Goal: Task Accomplishment & Management: Use online tool/utility

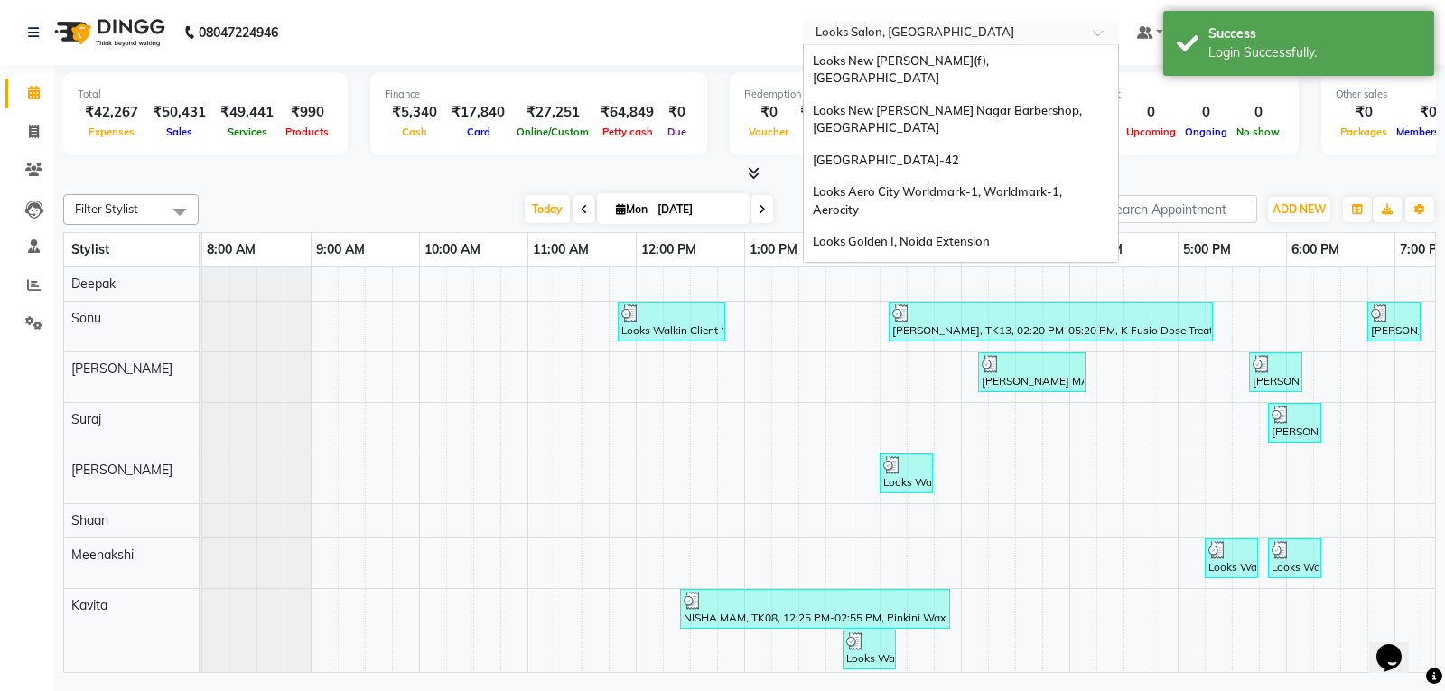
click at [910, 32] on input "text" at bounding box center [943, 34] width 262 height 18
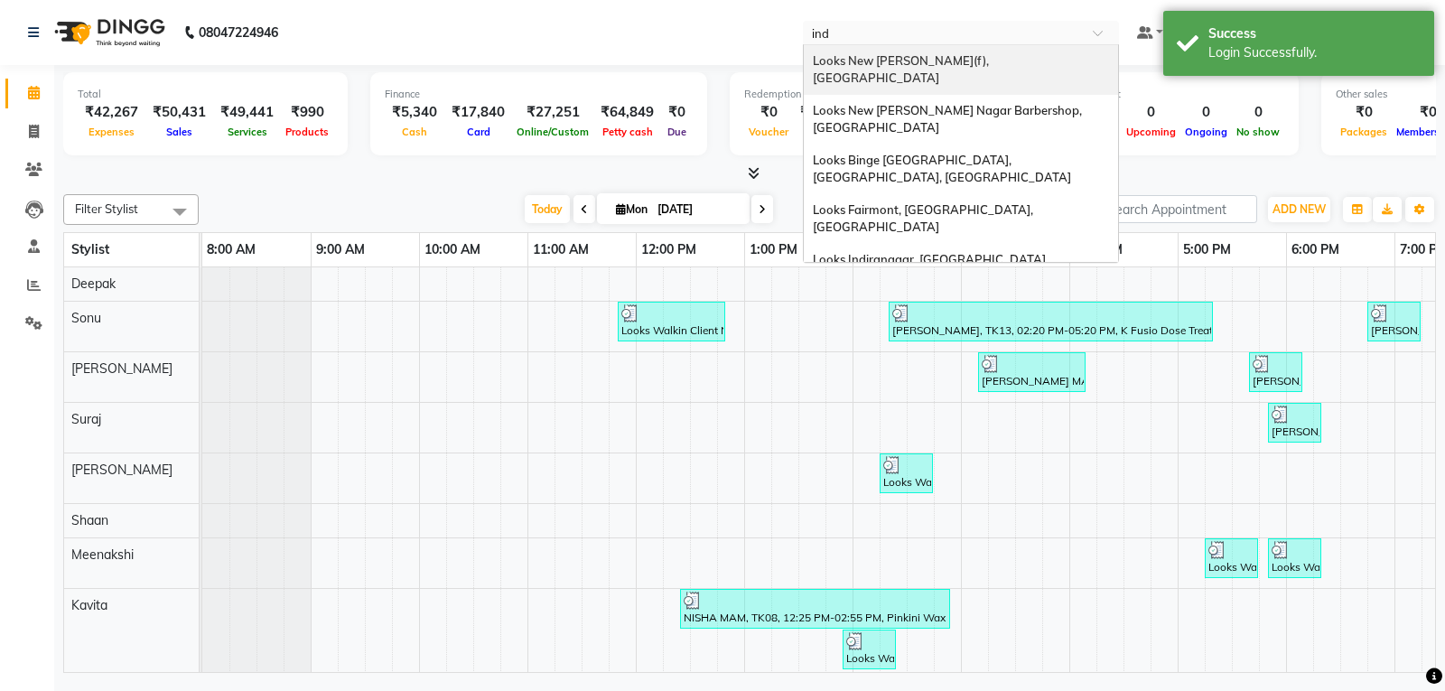
type input "indi"
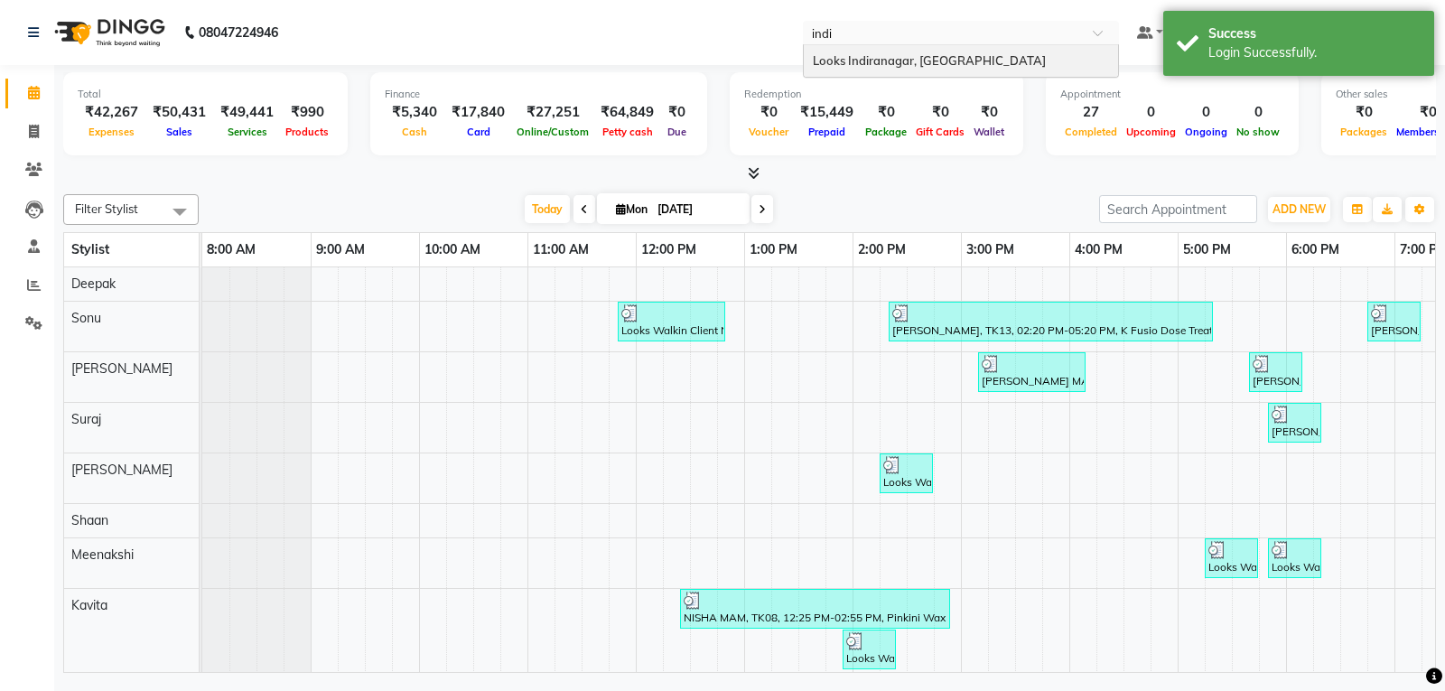
click at [915, 64] on span "Looks Indiranagar, [GEOGRAPHIC_DATA]" at bounding box center [929, 60] width 233 height 14
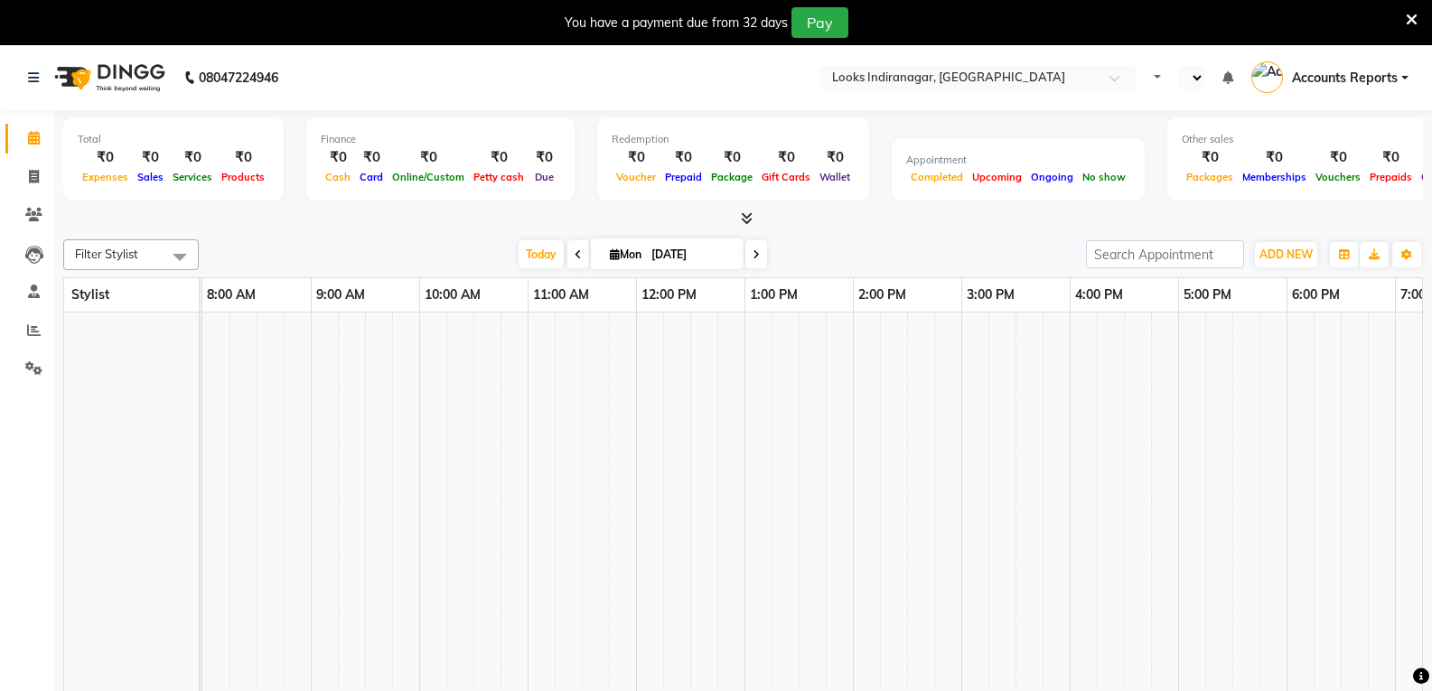
select select "en"
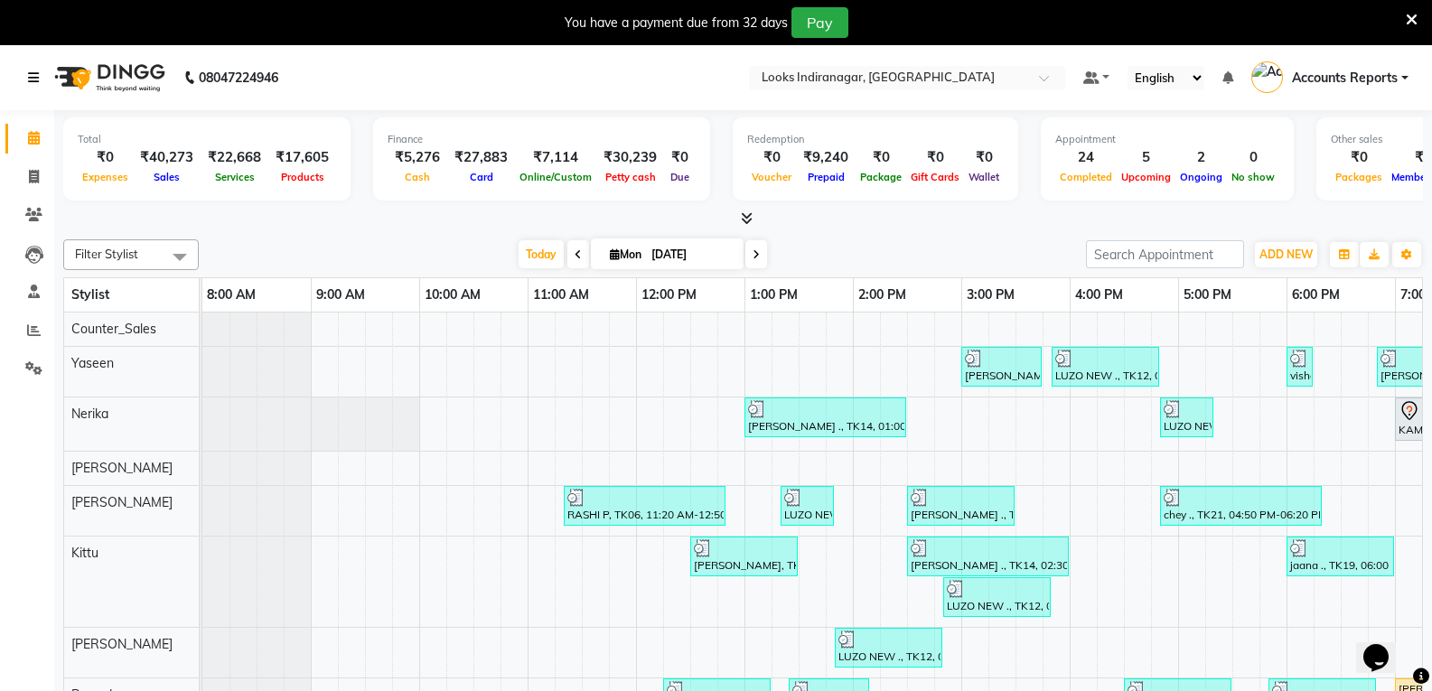
click at [36, 80] on icon at bounding box center [33, 77] width 11 height 13
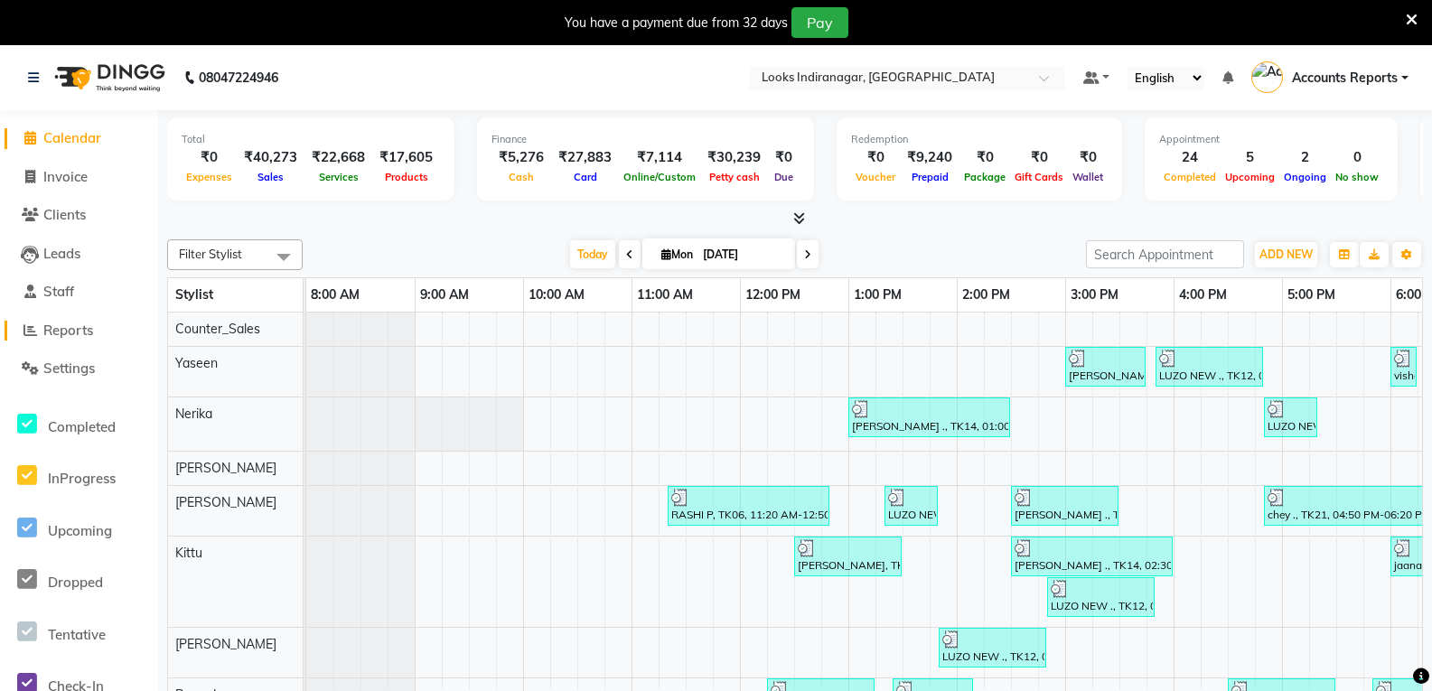
click at [76, 330] on span "Reports" at bounding box center [68, 330] width 50 height 17
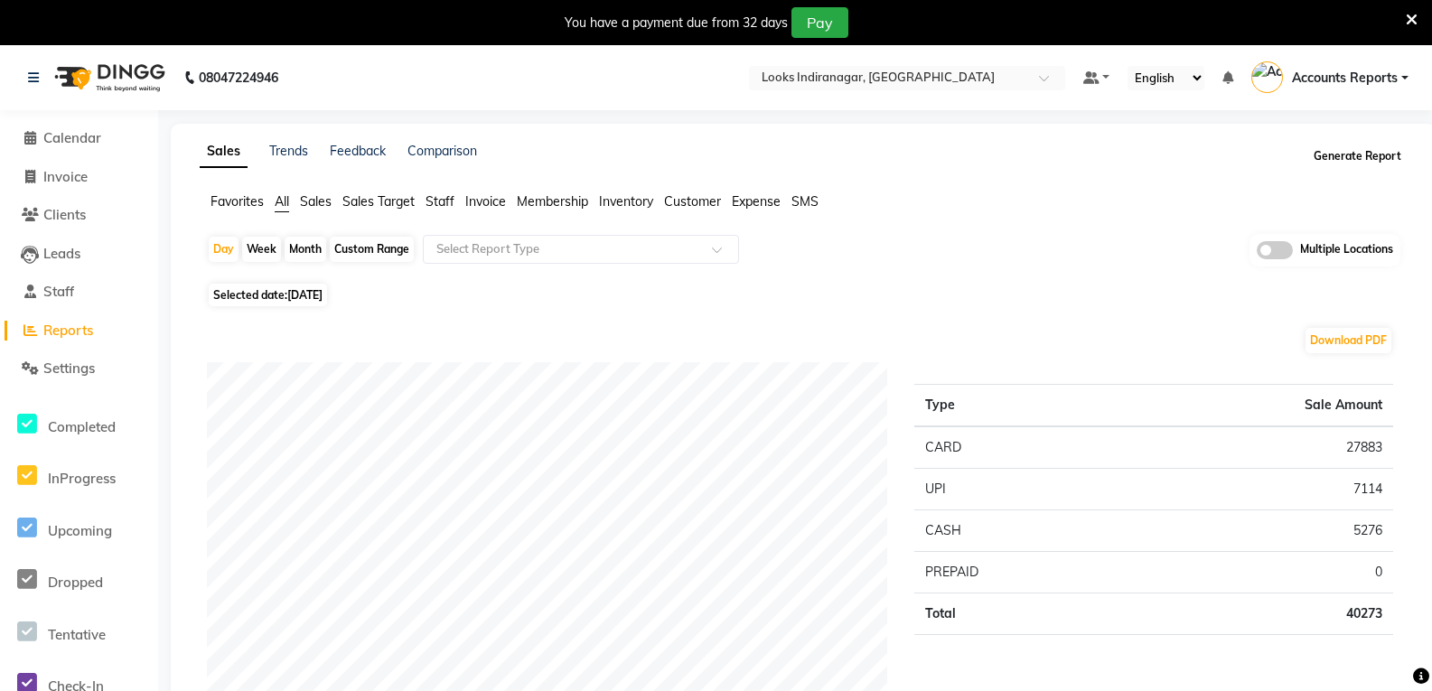
click at [1364, 161] on button "Generate Report" at bounding box center [1357, 156] width 97 height 25
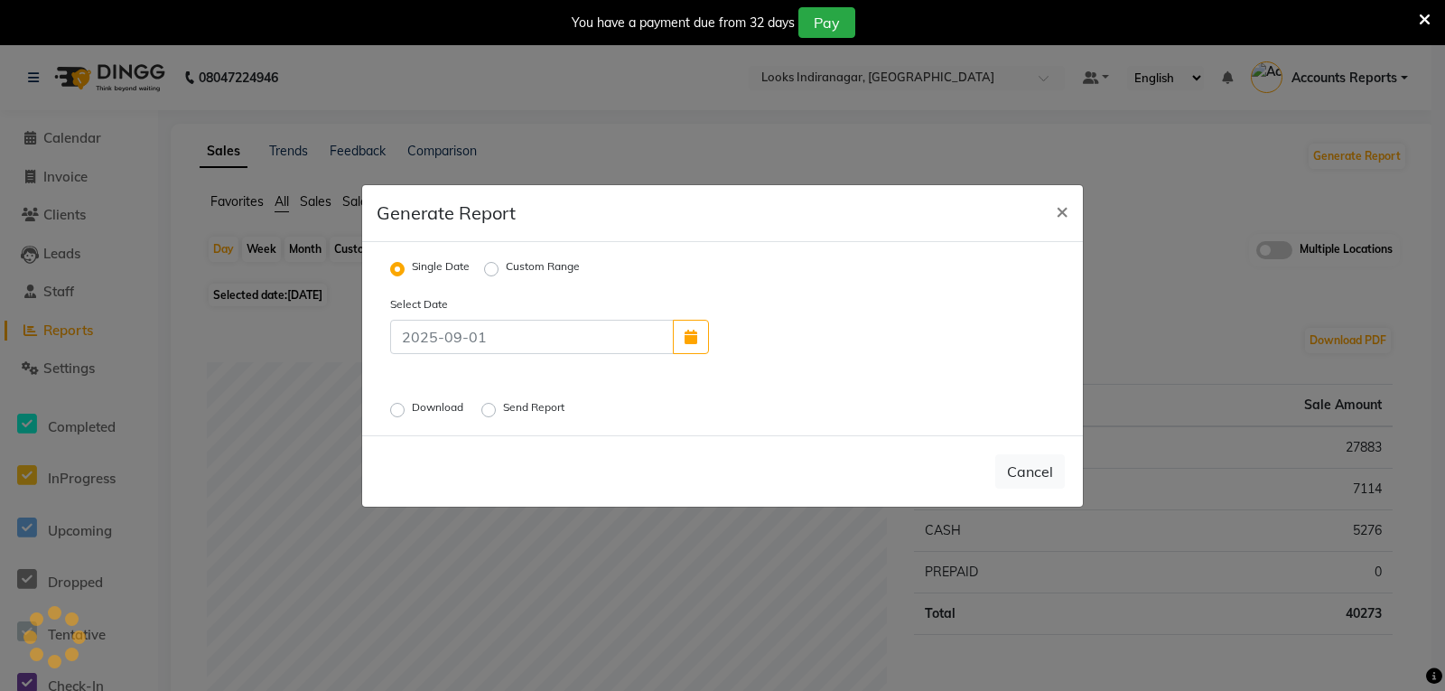
click at [506, 266] on label "Custom Range" at bounding box center [543, 269] width 74 height 22
click at [489, 266] on input "Custom Range" at bounding box center [494, 268] width 13 height 13
radio input "true"
select select "9"
select select "2025"
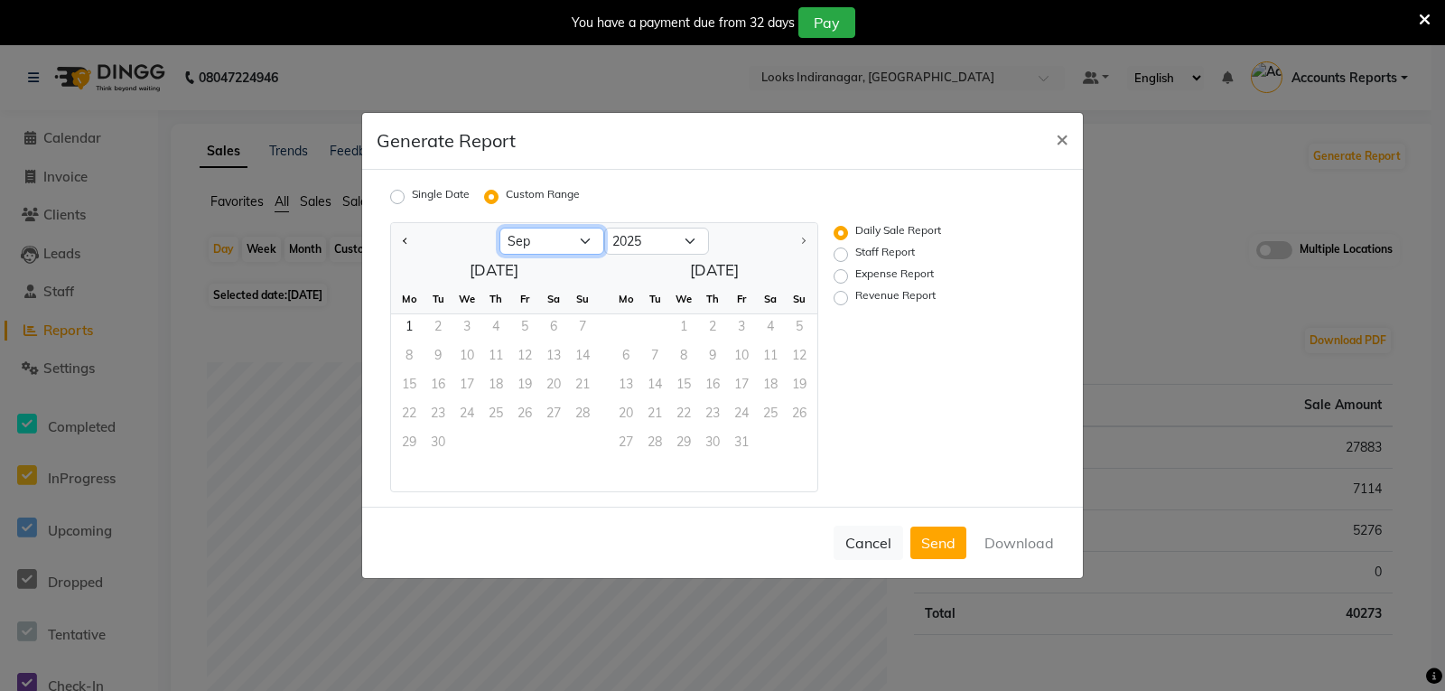
click at [540, 241] on select "Jan Feb Mar Apr May Jun Jul Aug Sep" at bounding box center [551, 241] width 105 height 27
select select "8"
click at [499, 228] on select "Jan Feb Mar Apr May Jun Jul Aug Sep" at bounding box center [551, 241] width 105 height 27
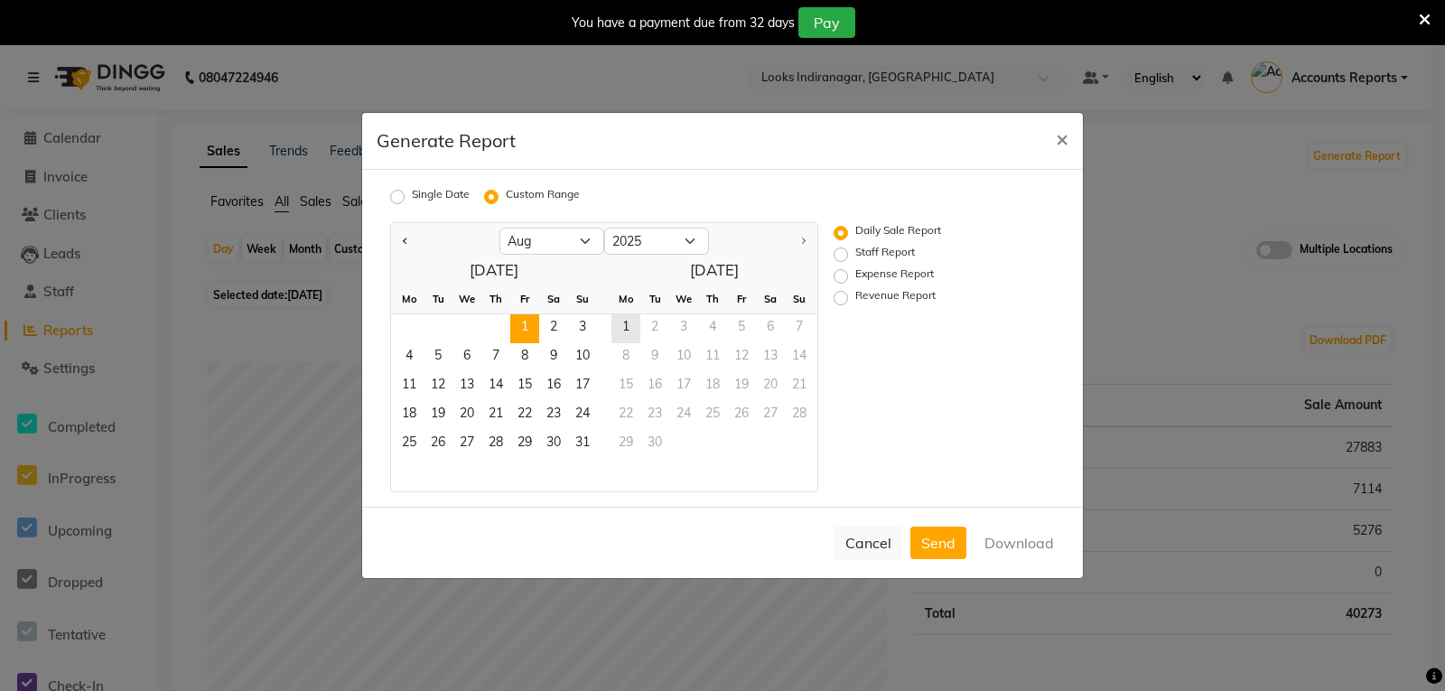
click at [517, 336] on span "1" at bounding box center [524, 328] width 29 height 29
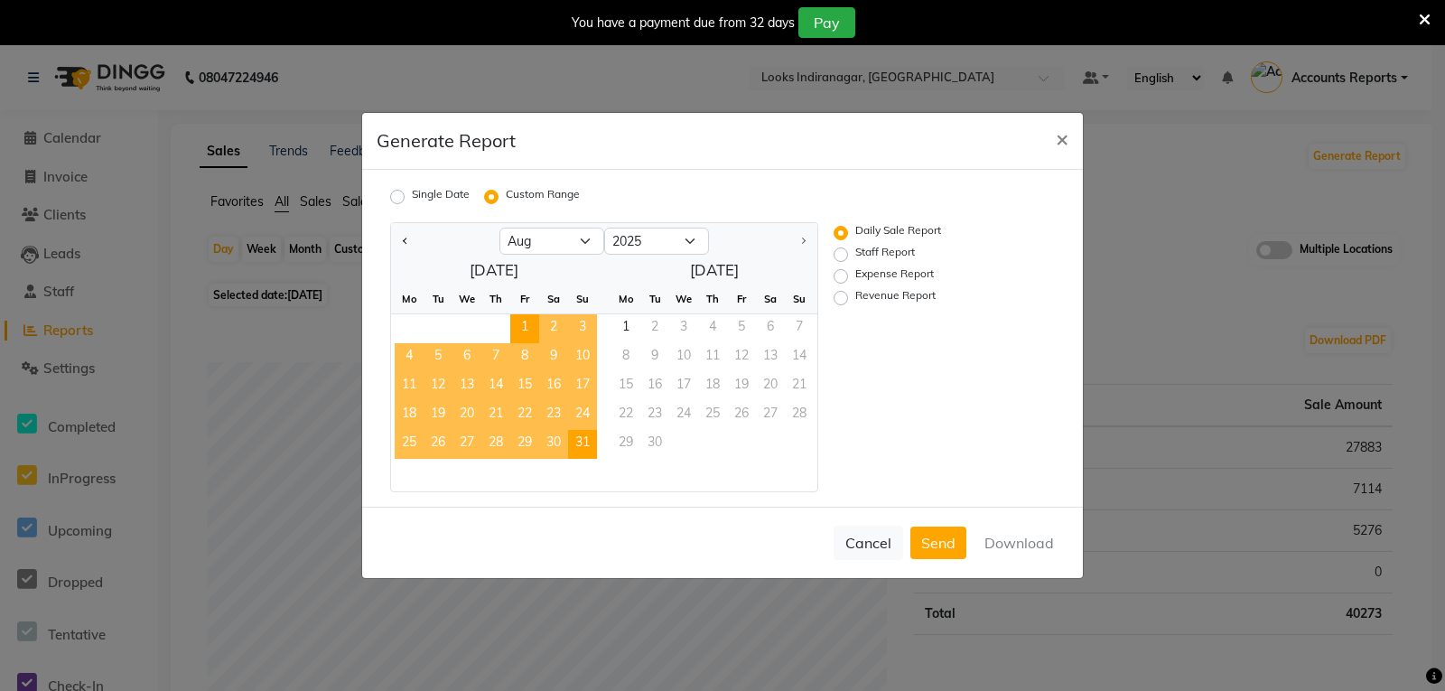
click at [583, 444] on span "31" at bounding box center [582, 444] width 29 height 29
click at [855, 302] on label "Revenue Report" at bounding box center [895, 298] width 80 height 22
click at [844, 302] on input "Revenue Report" at bounding box center [843, 298] width 13 height 13
radio input "true"
click at [1031, 546] on button "Download" at bounding box center [1019, 543] width 91 height 33
